Goal: Information Seeking & Learning: Compare options

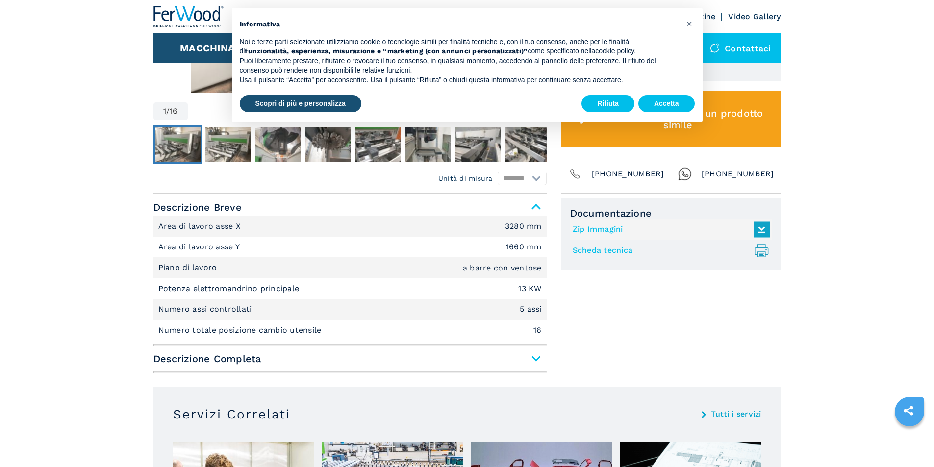
scroll to position [539, 0]
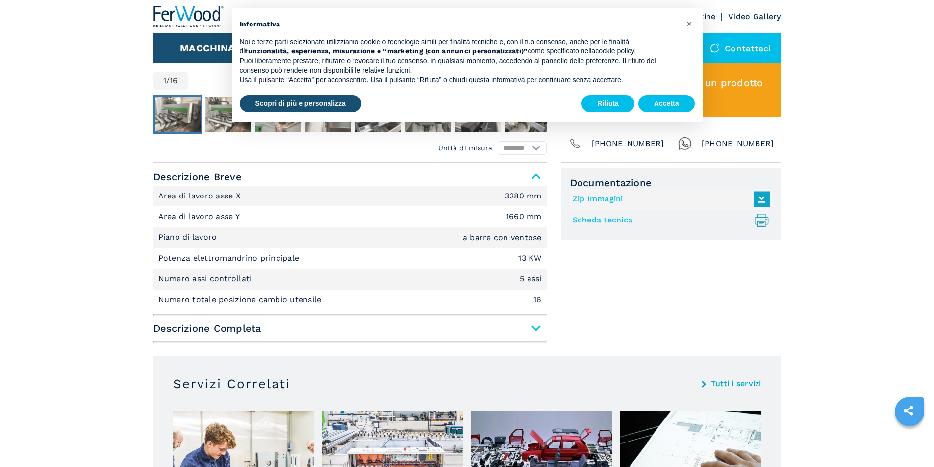
click at [227, 329] on span "Descrizione Completa" at bounding box center [349, 329] width 393 height 18
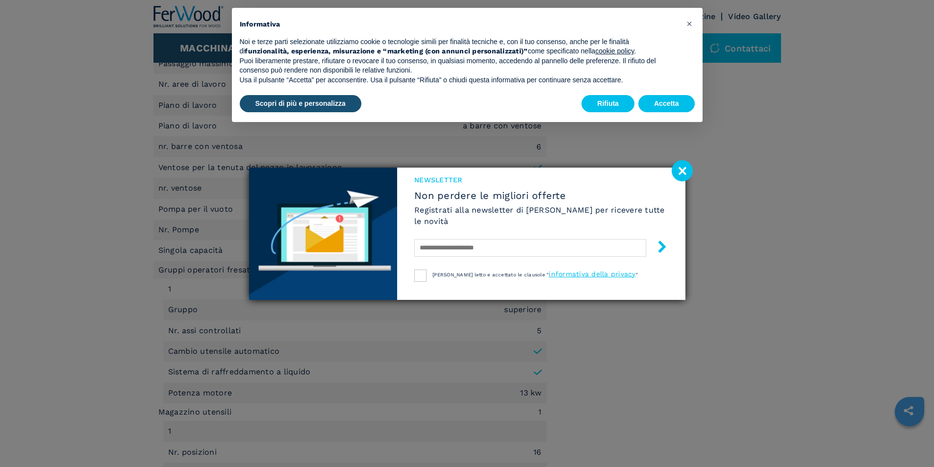
scroll to position [883, 0]
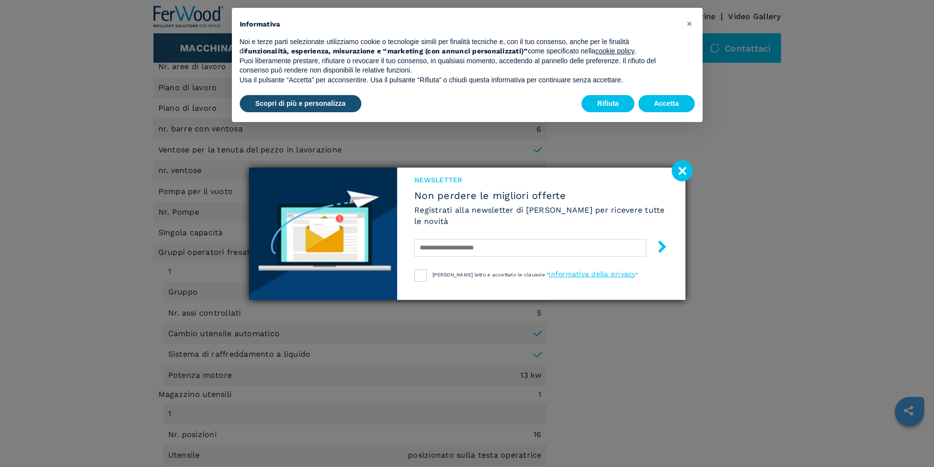
click at [689, 168] on image at bounding box center [682, 170] width 21 height 21
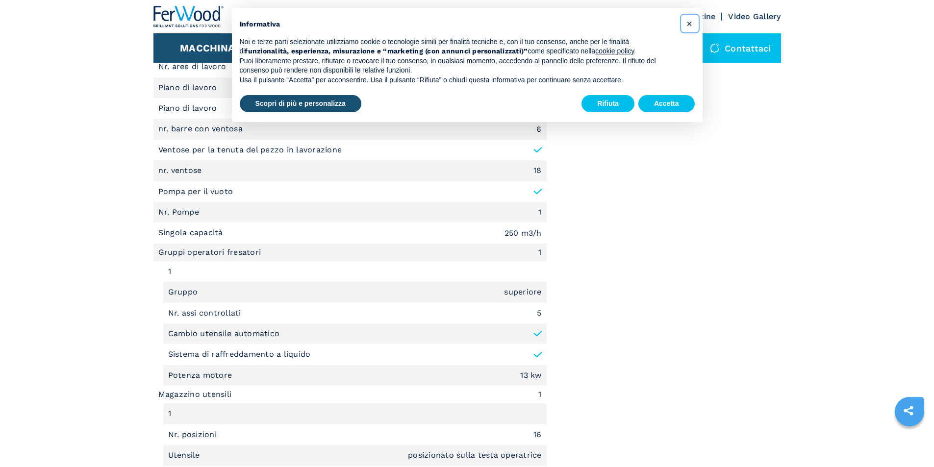
click at [687, 23] on span "×" at bounding box center [689, 24] width 6 height 12
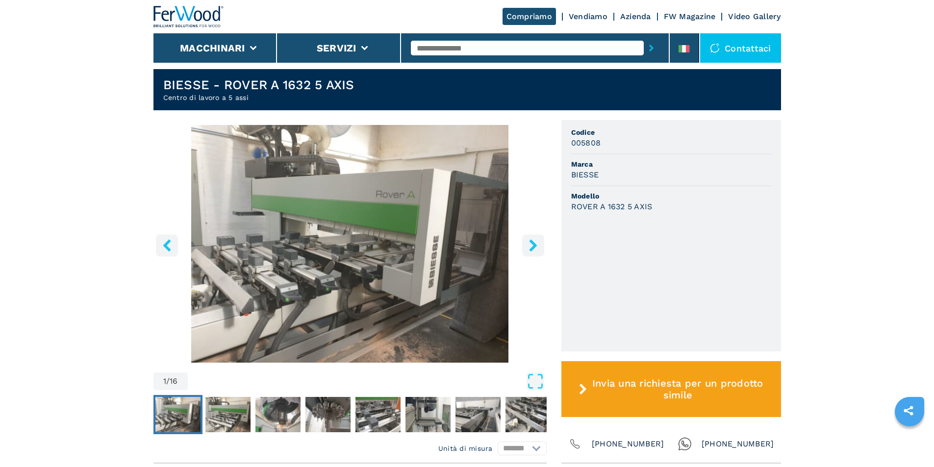
scroll to position [215, 0]
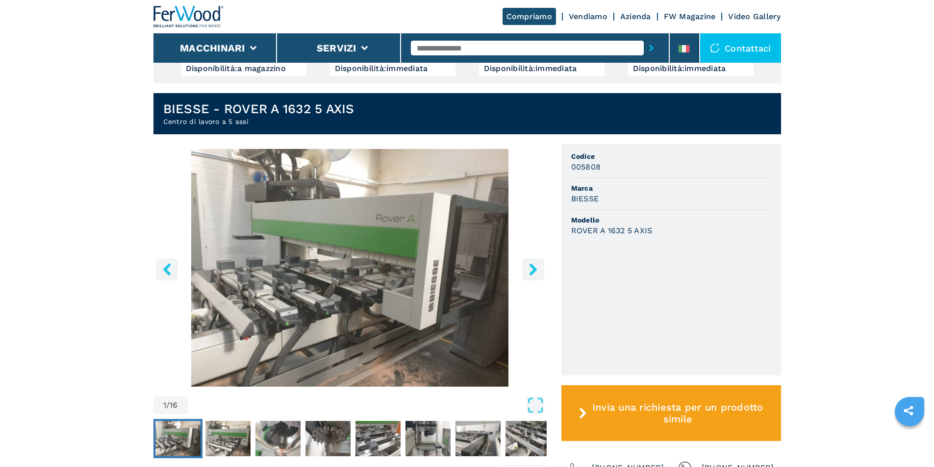
click at [527, 275] on icon "right-button" at bounding box center [533, 269] width 12 height 12
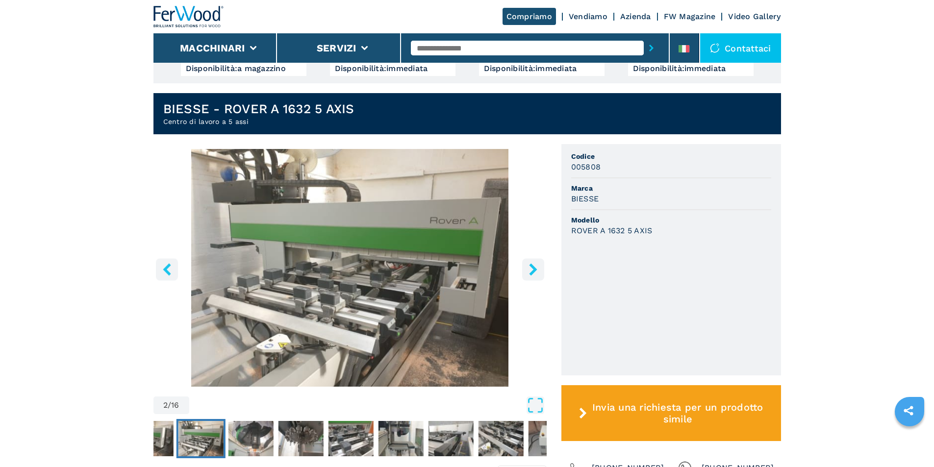
click at [525, 278] on button "right-button" at bounding box center [533, 269] width 22 height 22
click at [527, 277] on button "right-button" at bounding box center [533, 269] width 22 height 22
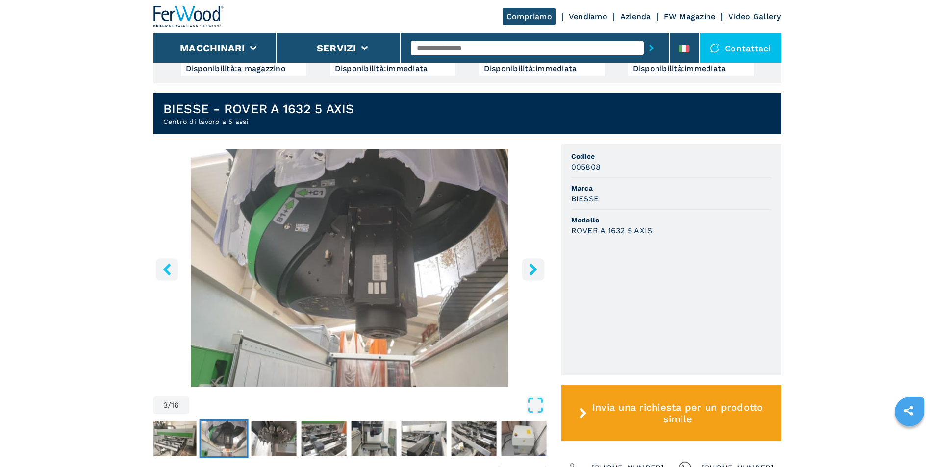
click at [532, 273] on icon "right-button" at bounding box center [533, 269] width 8 height 12
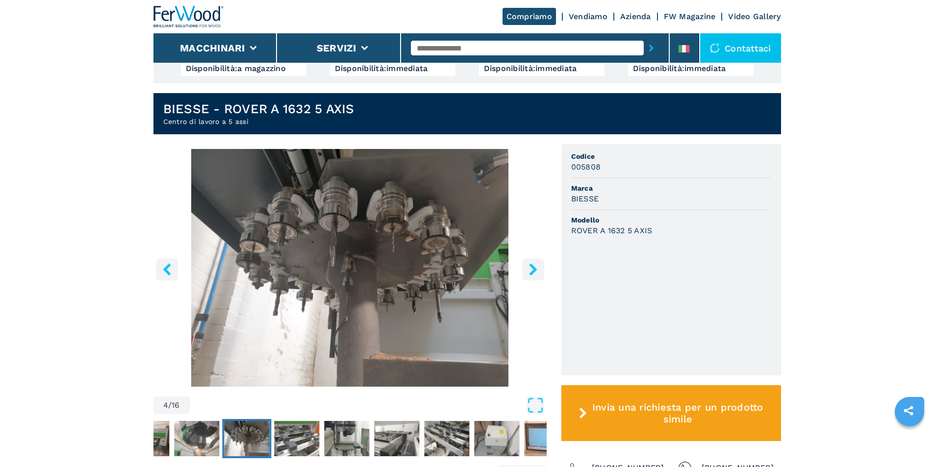
click at [532, 273] on icon "right-button" at bounding box center [533, 269] width 8 height 12
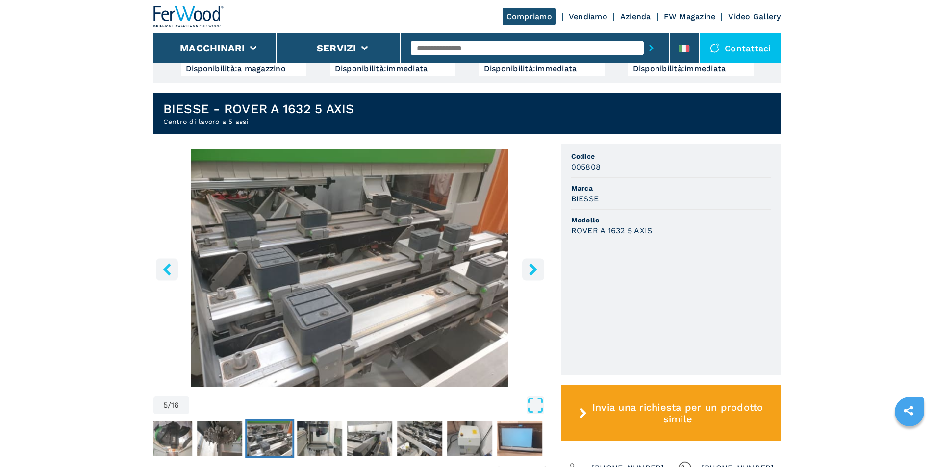
click at [532, 273] on icon "right-button" at bounding box center [533, 269] width 8 height 12
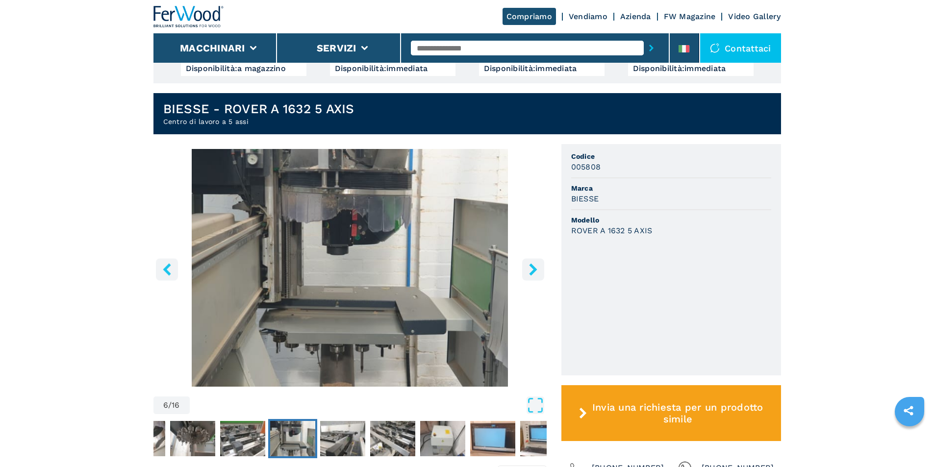
click at [532, 273] on icon "right-button" at bounding box center [533, 269] width 8 height 12
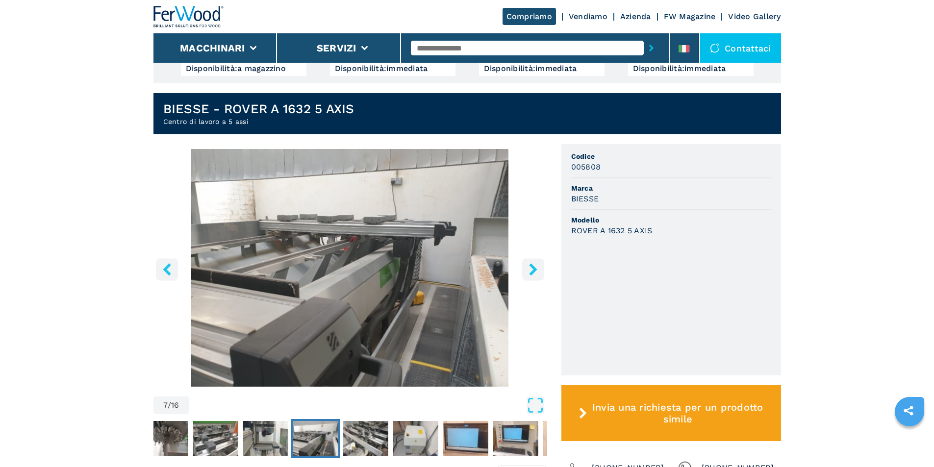
click at [532, 273] on icon "right-button" at bounding box center [533, 269] width 8 height 12
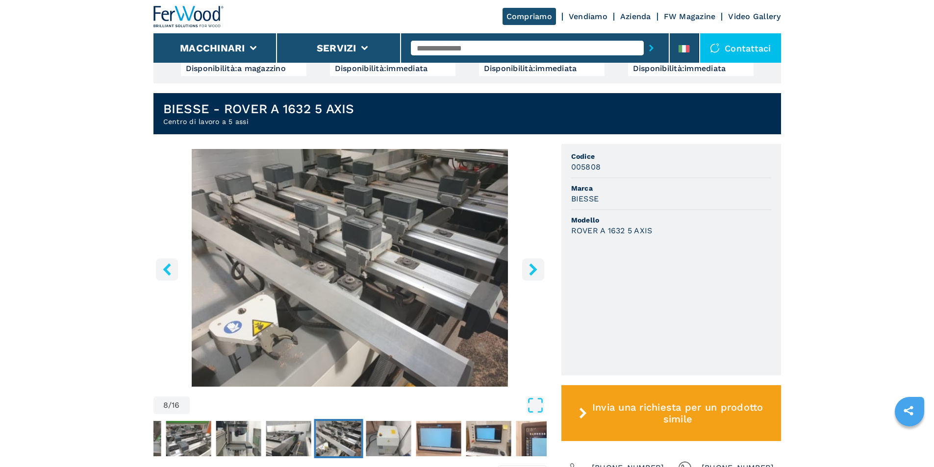
click at [532, 273] on icon "right-button" at bounding box center [533, 269] width 8 height 12
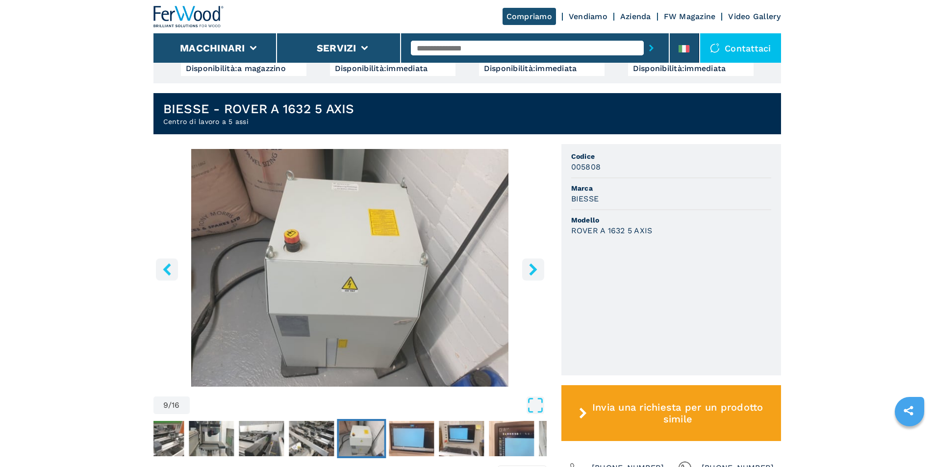
click at [532, 273] on icon "right-button" at bounding box center [533, 269] width 8 height 12
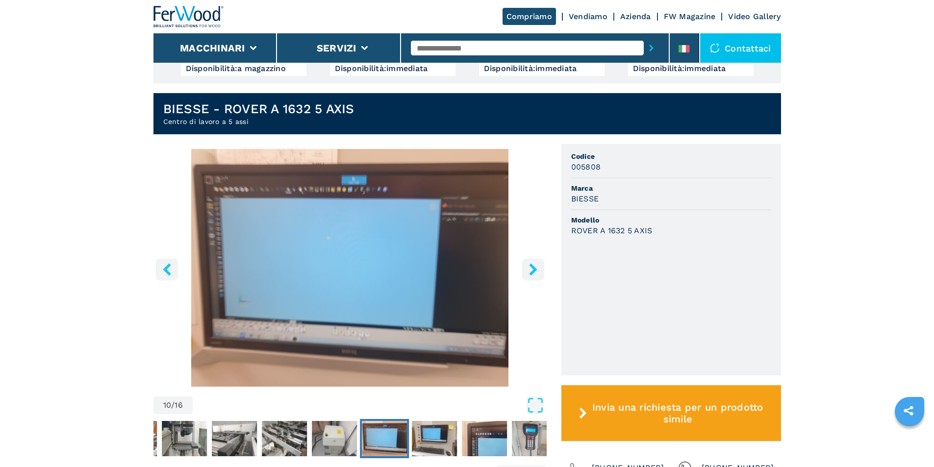
click at [532, 273] on icon "right-button" at bounding box center [533, 269] width 8 height 12
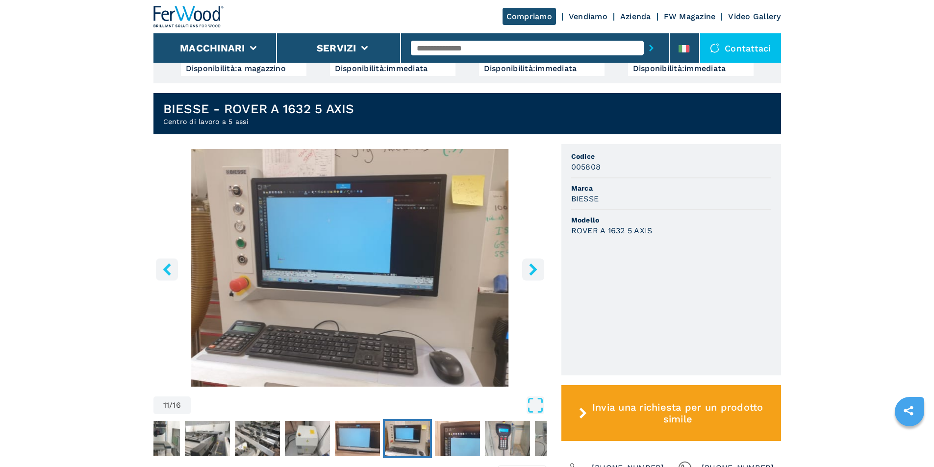
click at [532, 273] on icon "right-button" at bounding box center [533, 269] width 8 height 12
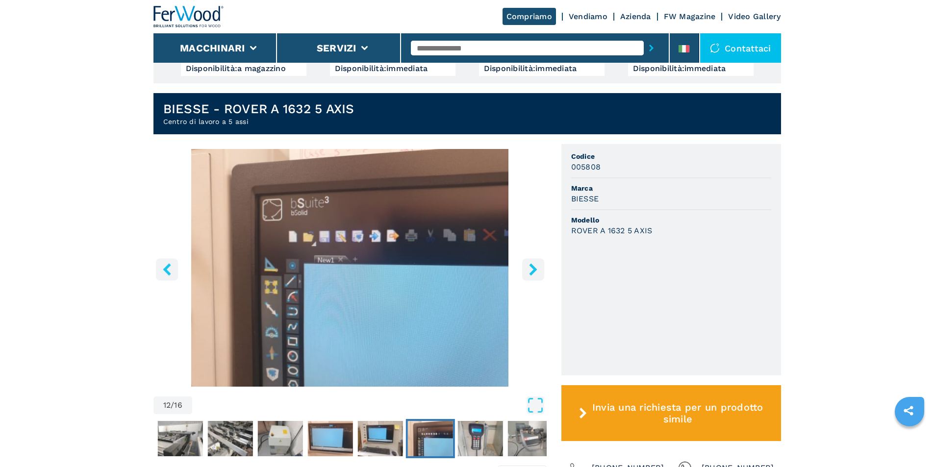
click at [532, 273] on icon "right-button" at bounding box center [533, 269] width 8 height 12
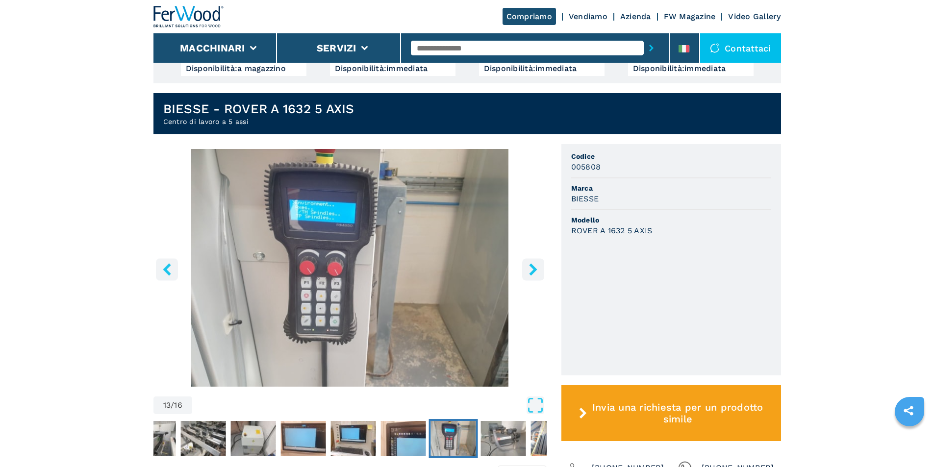
click at [532, 273] on icon "right-button" at bounding box center [533, 269] width 8 height 12
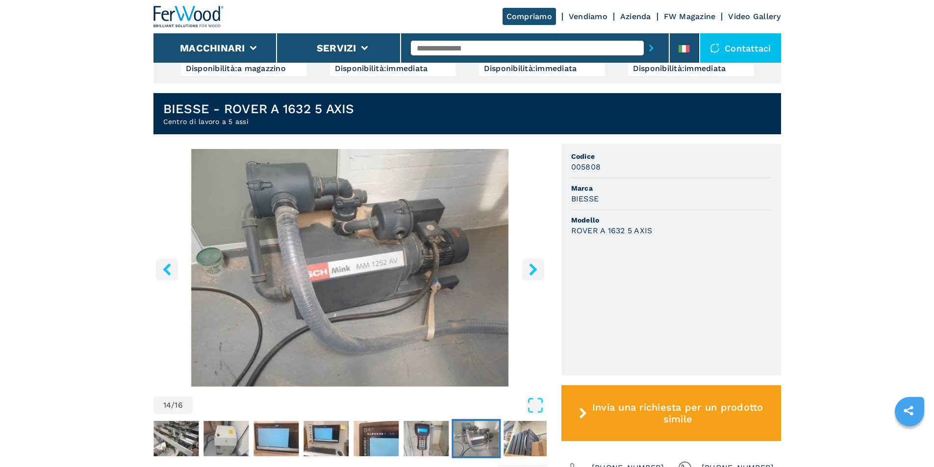
click at [532, 273] on icon "right-button" at bounding box center [533, 269] width 8 height 12
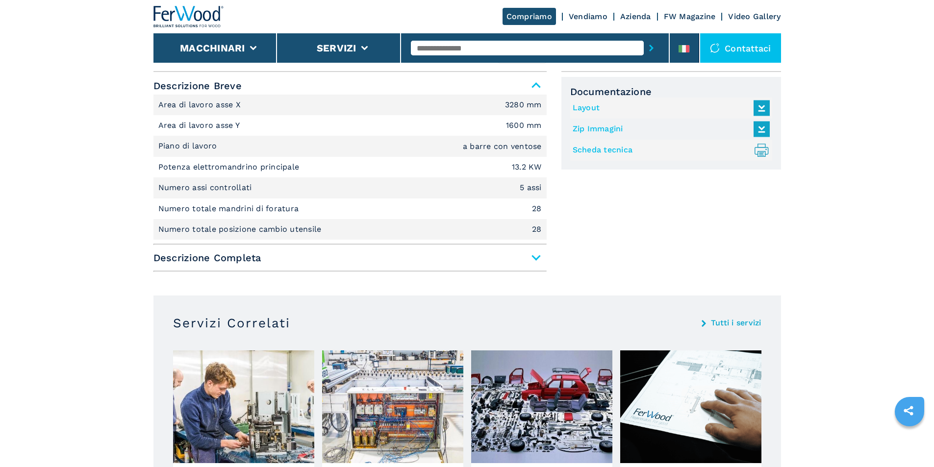
scroll to position [441, 0]
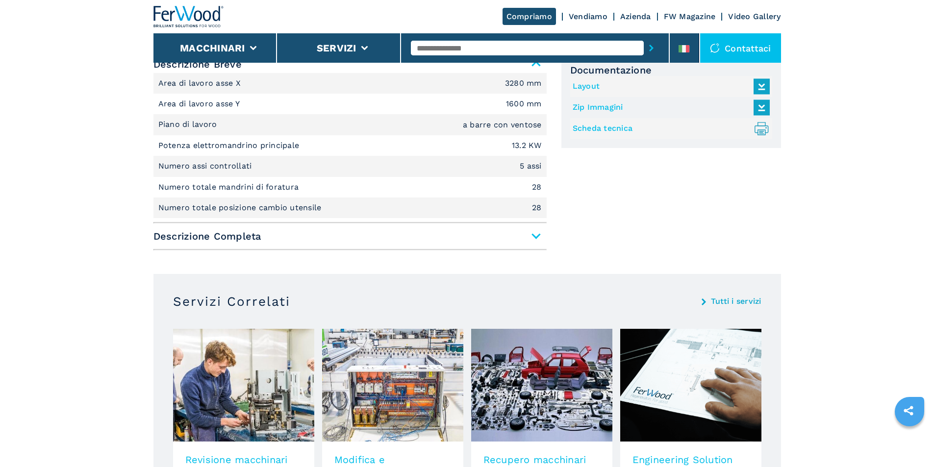
click at [183, 243] on span "Descrizione Completa" at bounding box center [349, 237] width 393 height 18
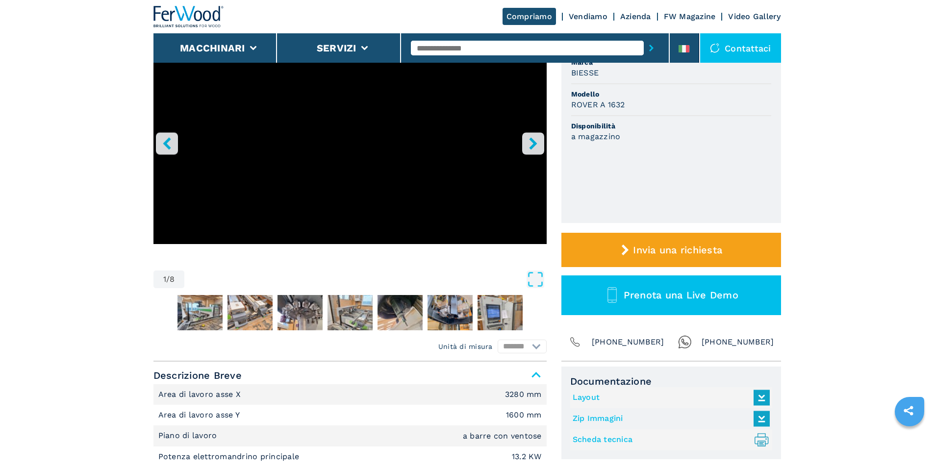
scroll to position [0, 0]
